Goal: Register for event/course

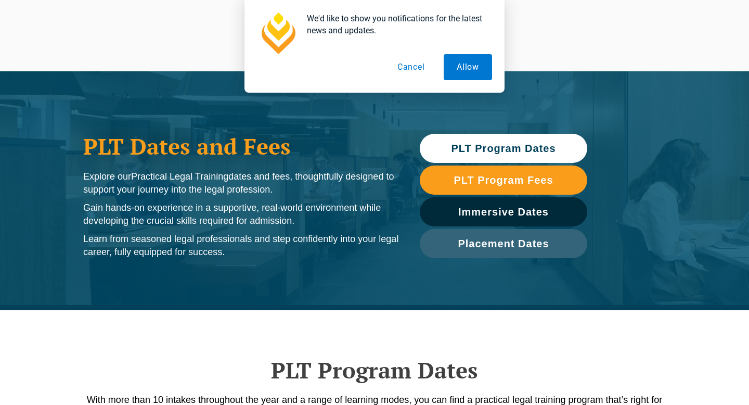
click at [410, 69] on button "Cancel" at bounding box center [411, 67] width 54 height 26
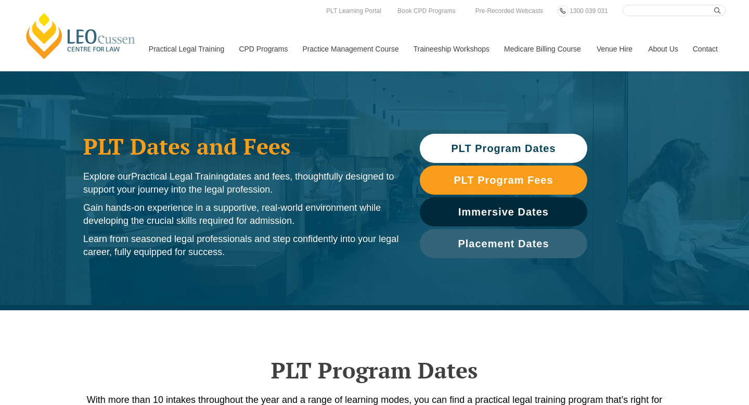
click at [501, 150] on span "PLT Program Dates" at bounding box center [503, 148] width 105 height 10
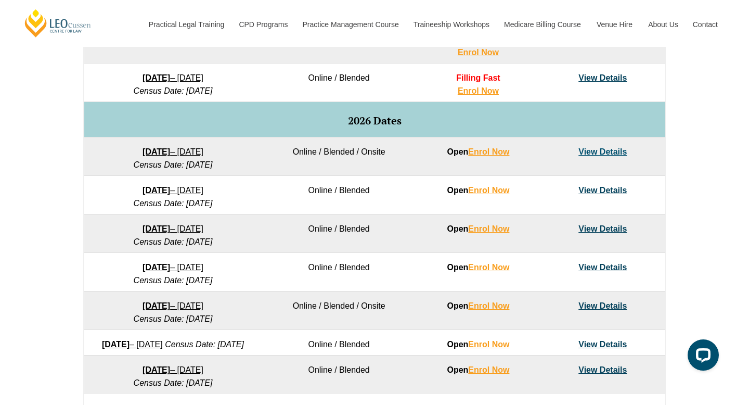
scroll to position [602, 0]
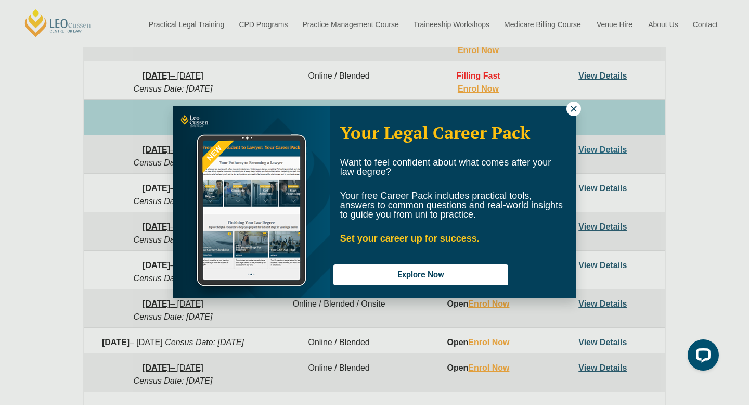
click at [571, 108] on icon at bounding box center [573, 108] width 9 height 9
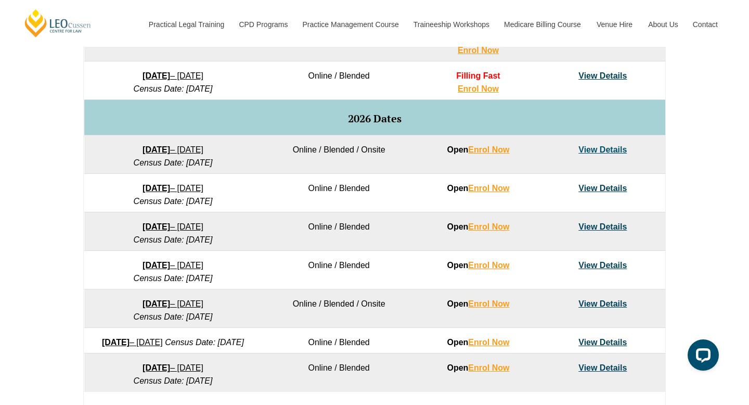
click at [586, 186] on link "View Details" at bounding box center [602, 188] width 48 height 9
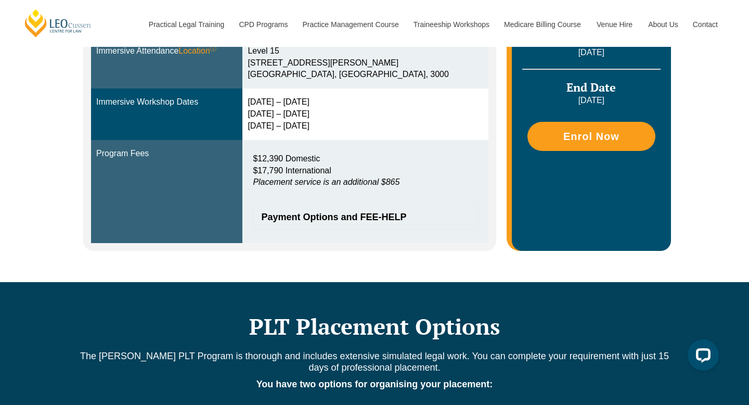
scroll to position [383, 0]
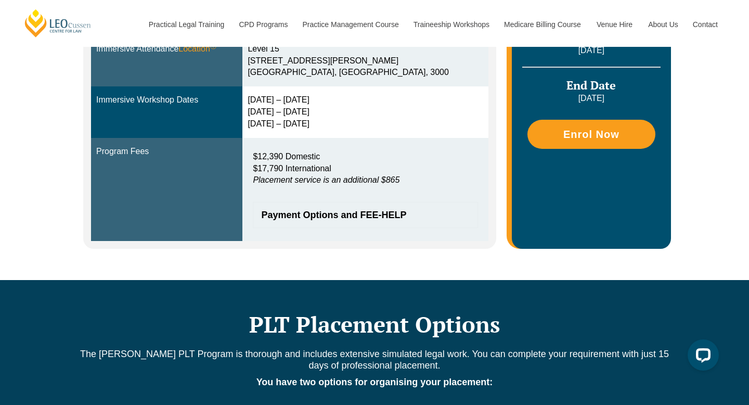
click at [396, 217] on span "Payment Options and FEE-HELP" at bounding box center [360, 214] width 198 height 9
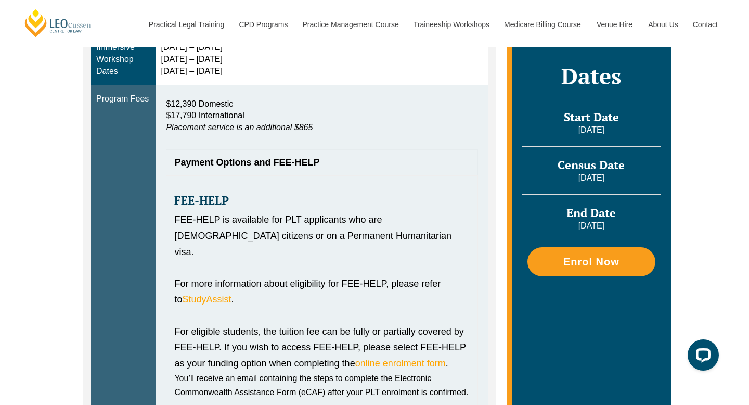
scroll to position [453, 0]
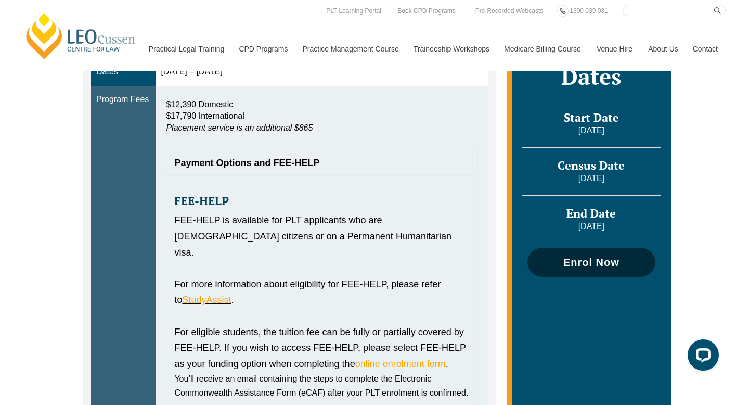
click at [571, 260] on span "Enrol Now" at bounding box center [591, 262] width 56 height 10
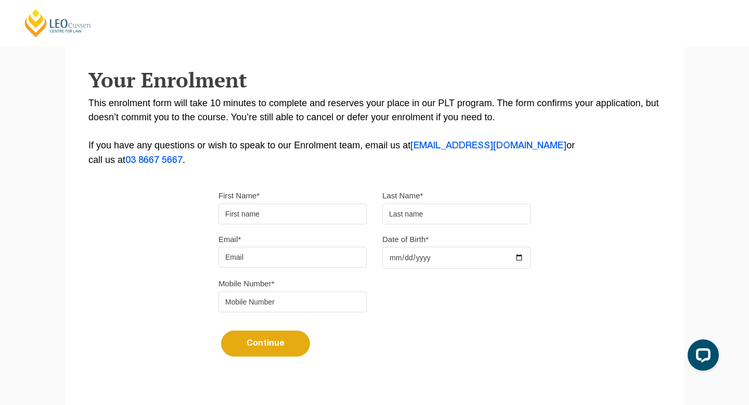
click at [332, 211] on input "First Name*" at bounding box center [292, 213] width 148 height 21
type input "Jessica"
type input "Qu"
click at [326, 211] on input "Jessica" at bounding box center [292, 213] width 148 height 21
type input "Jessica Ying"
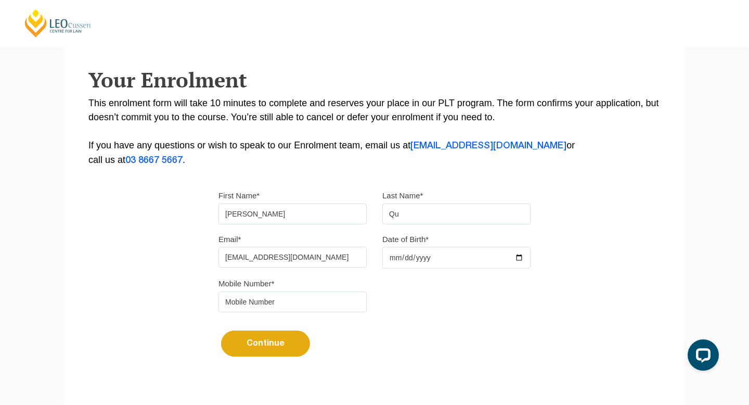
type input "jessicaqu28@gmail.com"
click at [391, 259] on input "Date of Birth*" at bounding box center [456, 258] width 148 height 22
click at [393, 261] on input "Date of Birth*" at bounding box center [456, 258] width 148 height 22
type input "2000-11-28"
click at [341, 301] on input "tel" at bounding box center [292, 301] width 148 height 21
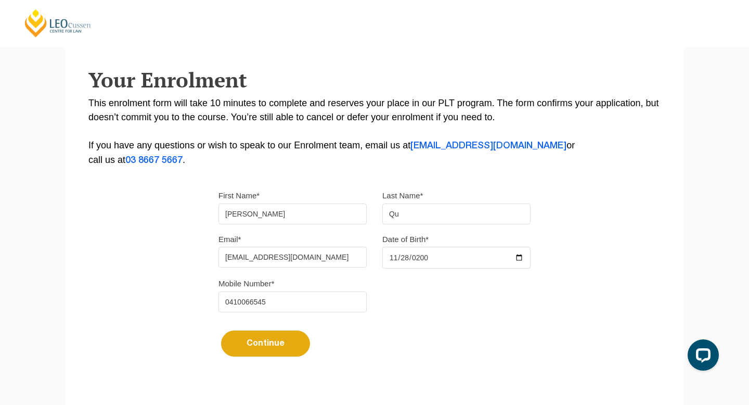
type input "0410066545"
click at [285, 344] on button "Continue" at bounding box center [265, 343] width 89 height 26
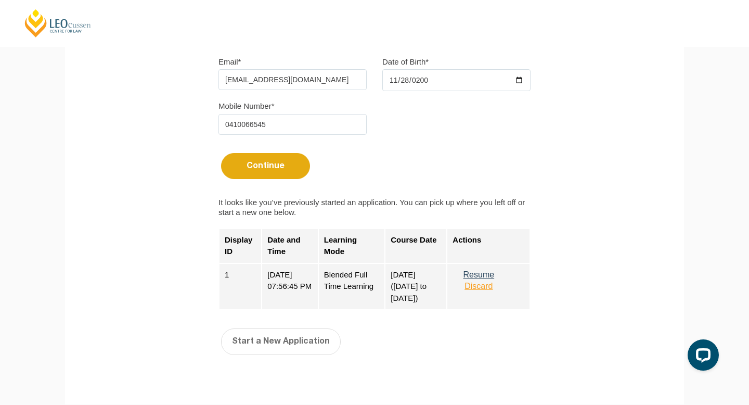
scroll to position [356, 0]
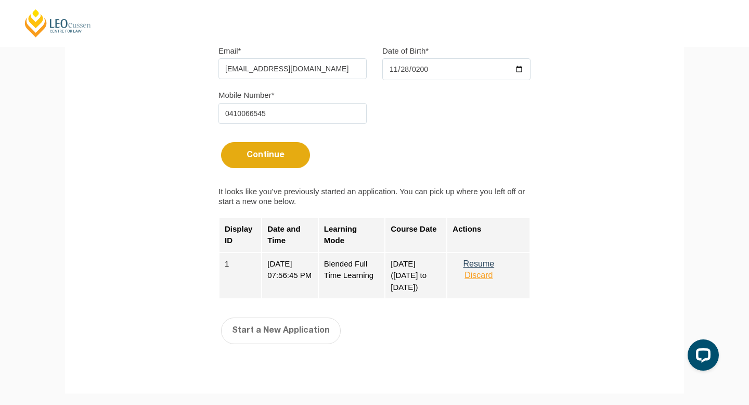
click at [490, 266] on button "Resume" at bounding box center [479, 263] width 52 height 9
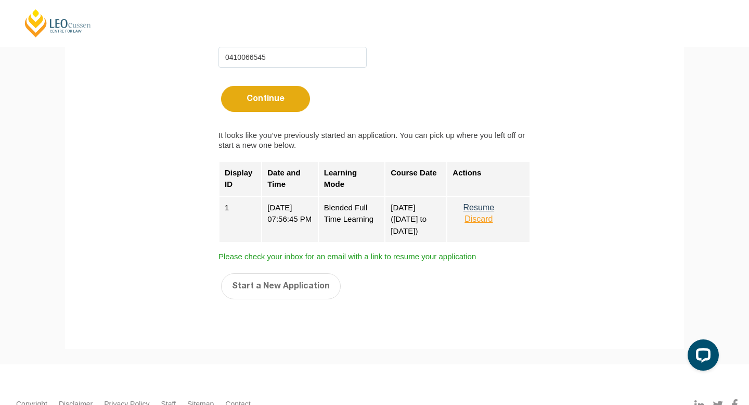
scroll to position [488, 0]
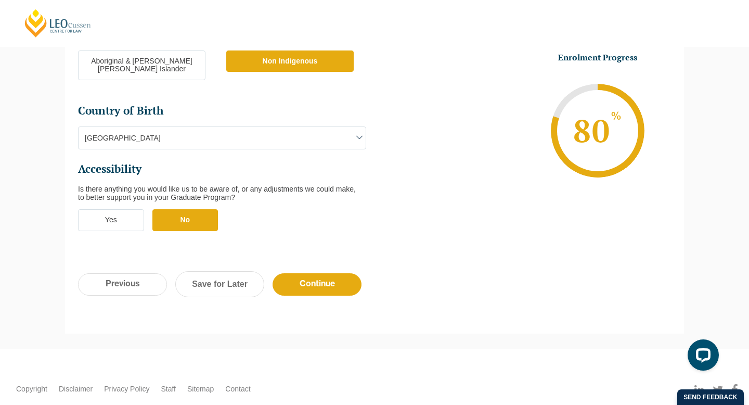
scroll to position [389, 0]
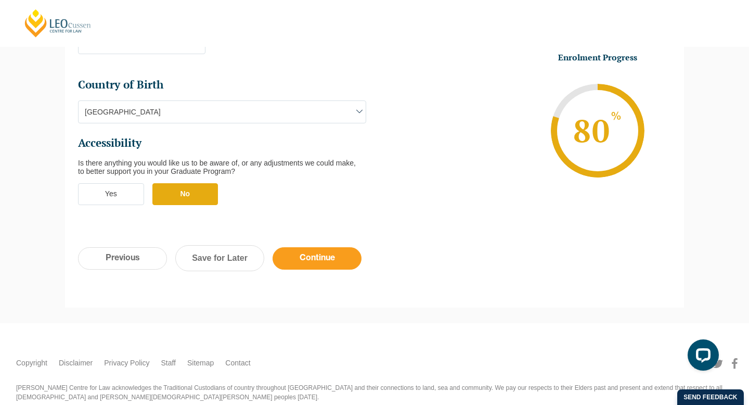
click at [340, 247] on input "Continue" at bounding box center [317, 258] width 89 height 22
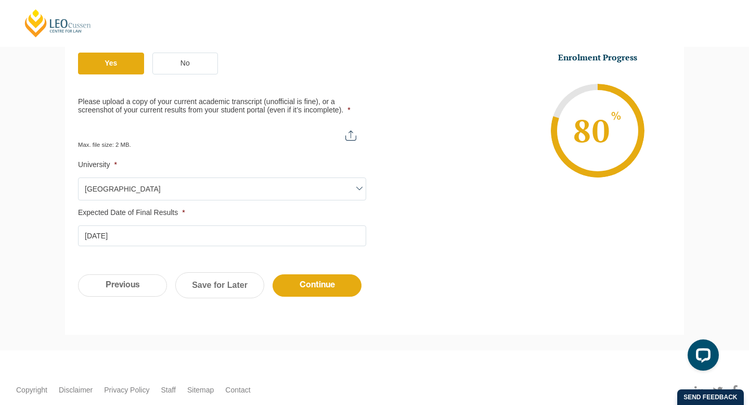
scroll to position [297, 0]
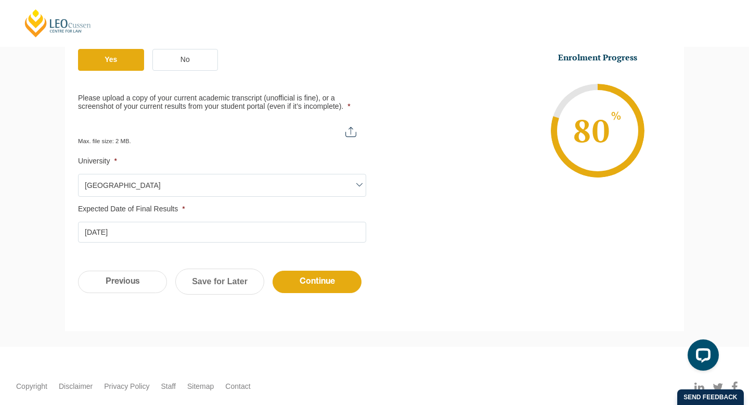
click at [351, 132] on input "Please upload a copy of your current academic transcript (unofficial is fine), …" at bounding box center [222, 128] width 288 height 18
type input "C:\fakepath\[PERSON_NAME] Transcript.pdf"
click at [307, 283] on input "Continue" at bounding box center [317, 281] width 89 height 22
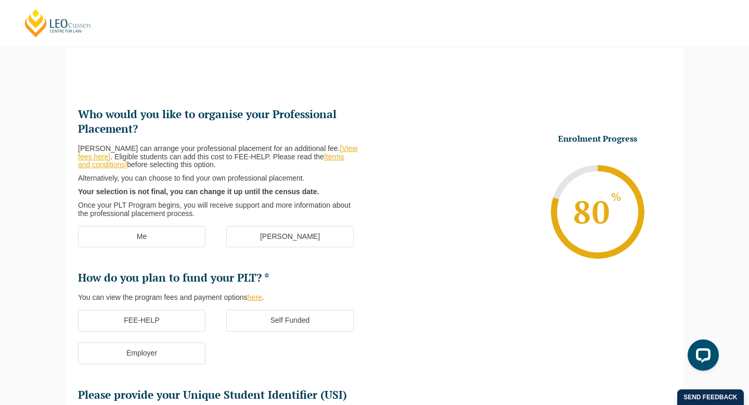
scroll to position [90, 0]
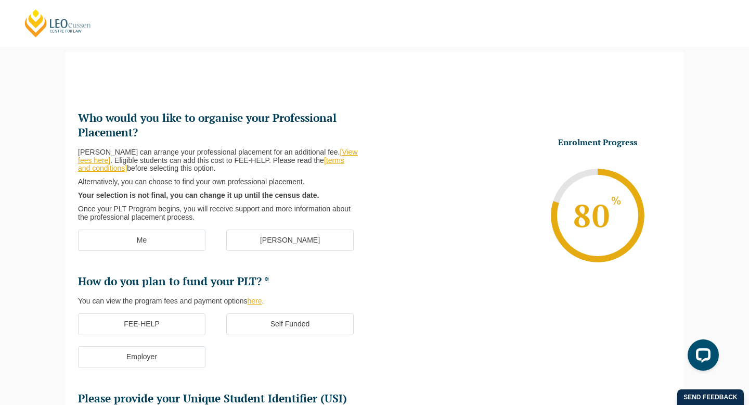
click at [183, 241] on label "Me" at bounding box center [141, 240] width 127 height 22
click at [0, 0] on input "Me" at bounding box center [0, 0] width 0 height 0
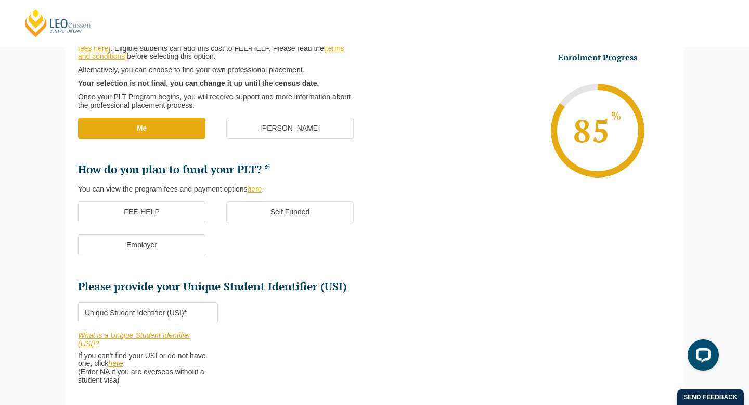
scroll to position [202, 0]
click at [192, 212] on label "FEE-HELP" at bounding box center [141, 212] width 127 height 22
click at [0, 0] on input "FEE-HELP" at bounding box center [0, 0] width 0 height 0
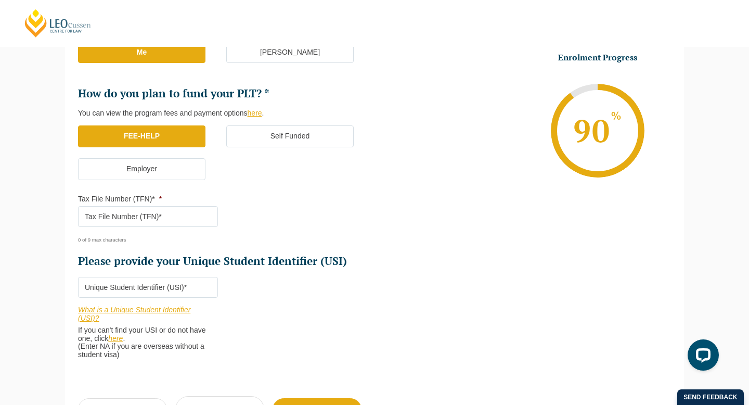
scroll to position [280, 0]
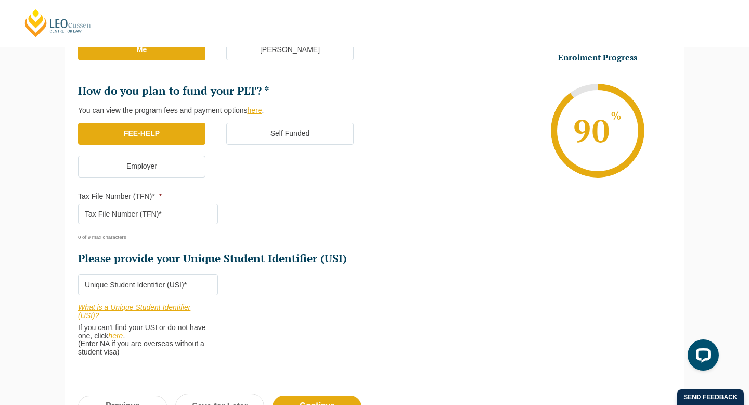
click at [183, 211] on input "Tax File Number (TFN)* *" at bounding box center [148, 213] width 140 height 21
click at [320, 140] on label "Self Funded" at bounding box center [289, 134] width 127 height 22
click at [0, 0] on input "Self Funded" at bounding box center [0, 0] width 0 height 0
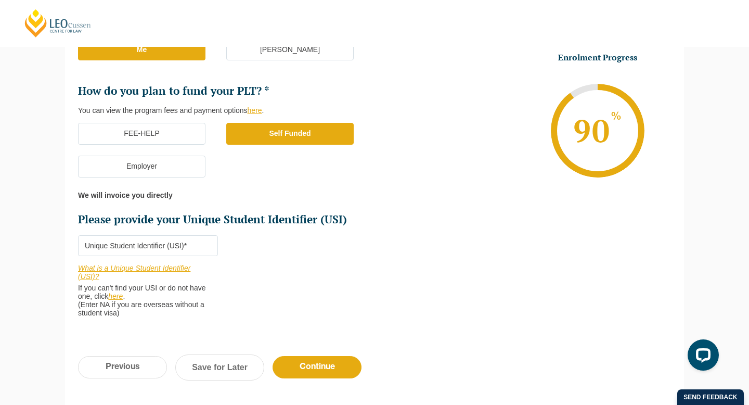
click at [175, 256] on div "What is a Unique Student Identifier (USI)? If you can't find your USI or do not…" at bounding box center [148, 286] width 140 height 61
click at [173, 252] on input "Please provide your Unique Student Identifier (USI) *" at bounding box center [148, 245] width 140 height 21
paste input "K6XQ8GBH2F"
type input "K6XQ8GBH2F"
click at [269, 260] on li "Who would you like to organise your Professional Placement? [PERSON_NAME] can a…" at bounding box center [226, 124] width 296 height 408
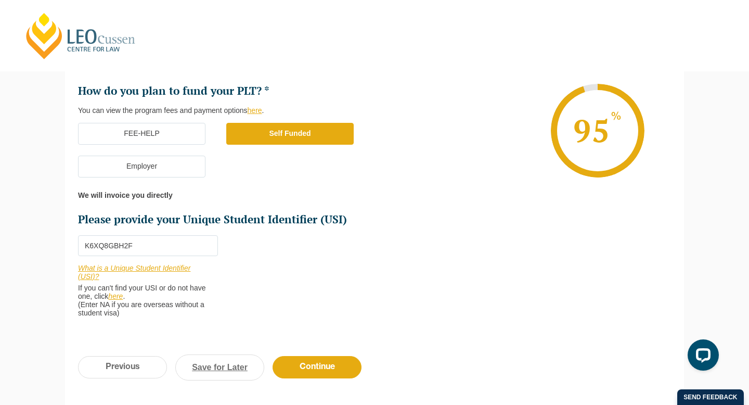
click at [244, 374] on link "Save for Later" at bounding box center [219, 367] width 89 height 26
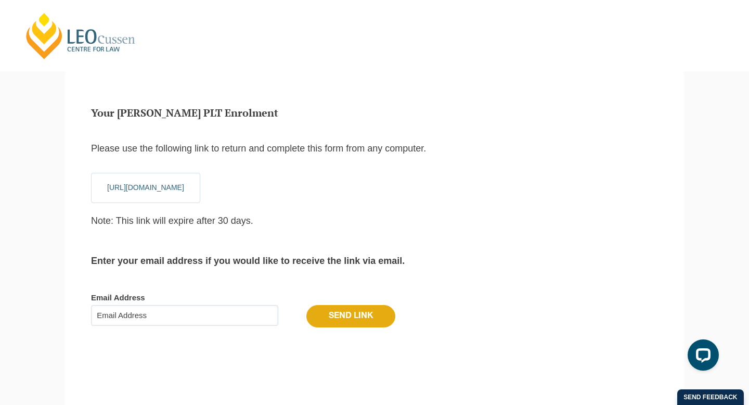
scroll to position [35, 0]
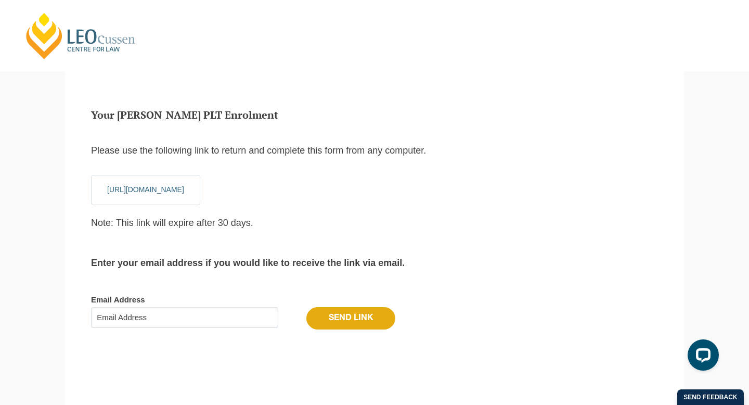
click at [214, 327] on input "Email Address" at bounding box center [184, 317] width 187 height 21
type input "[EMAIL_ADDRESS][DOMAIN_NAME]"
click at [345, 317] on input "Send Link" at bounding box center [350, 318] width 89 height 22
